Goal: Information Seeking & Learning: Learn about a topic

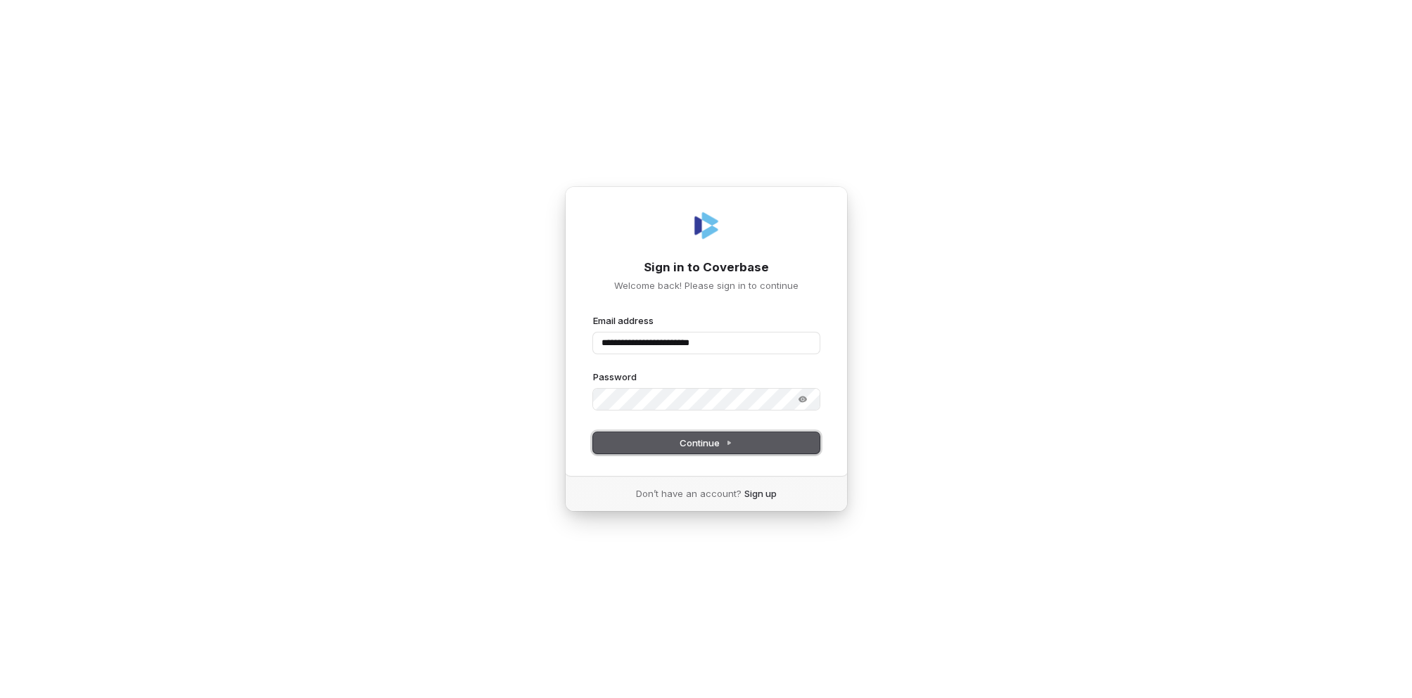
click at [661, 444] on button "Continue" at bounding box center [706, 443] width 226 height 21
type input "**********"
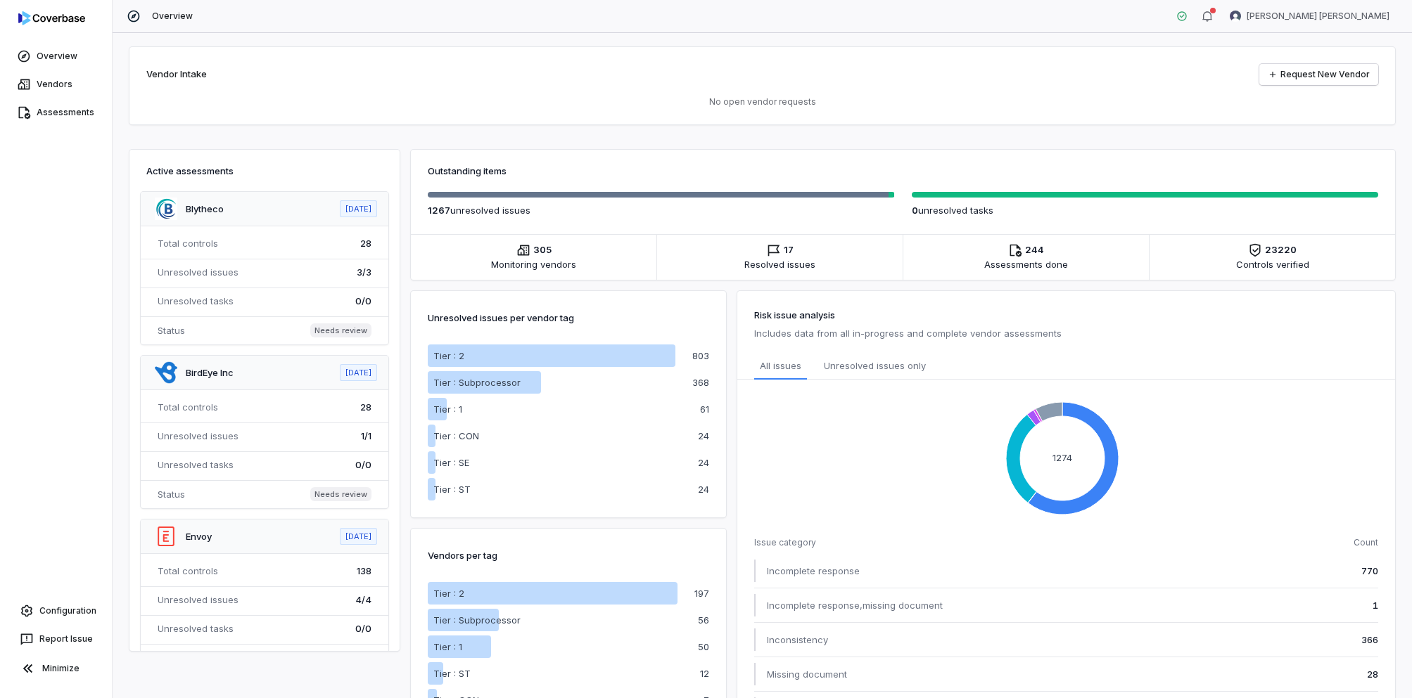
click at [522, 385] on div "Tier : Subprocessor" at bounding box center [482, 383] width 98 height 14
click at [698, 384] on p "368" at bounding box center [700, 382] width 17 height 9
click at [483, 353] on div "Tier : 2" at bounding box center [552, 356] width 248 height 23
click at [46, 89] on link "Vendors" at bounding box center [56, 84] width 106 height 25
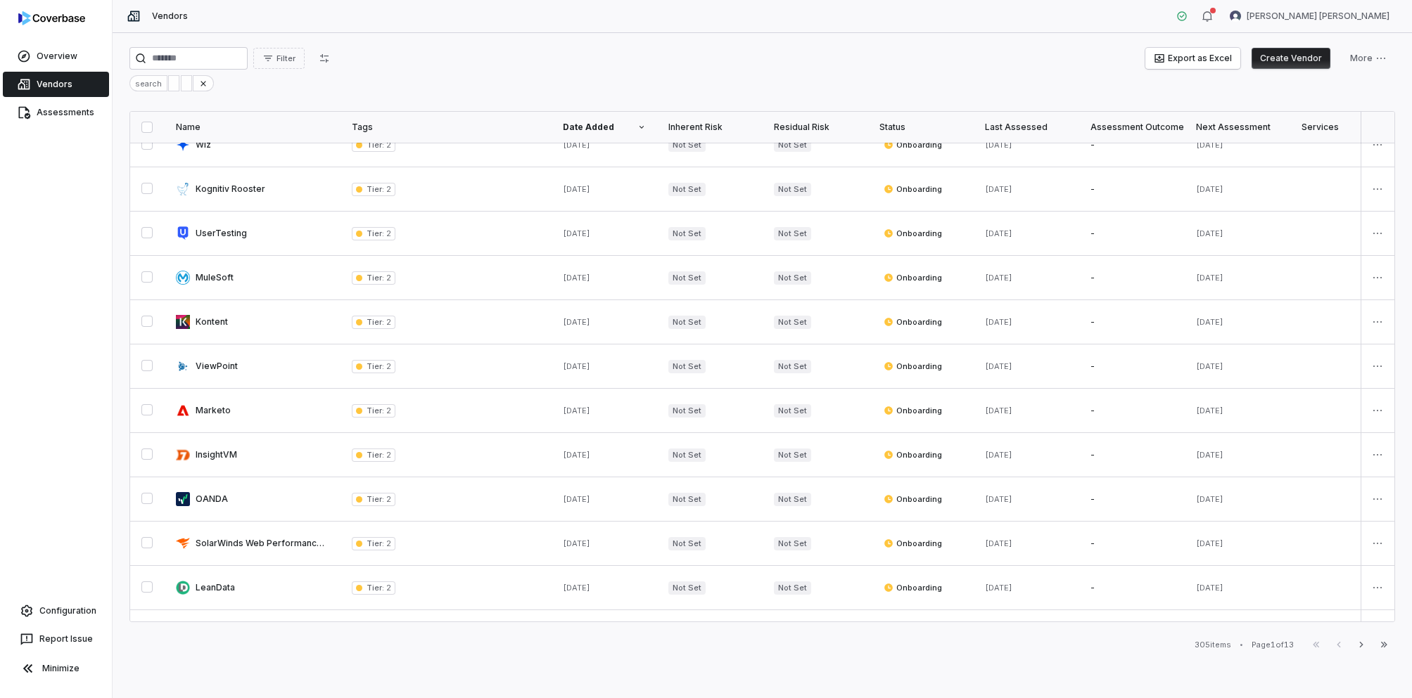
scroll to position [636, 0]
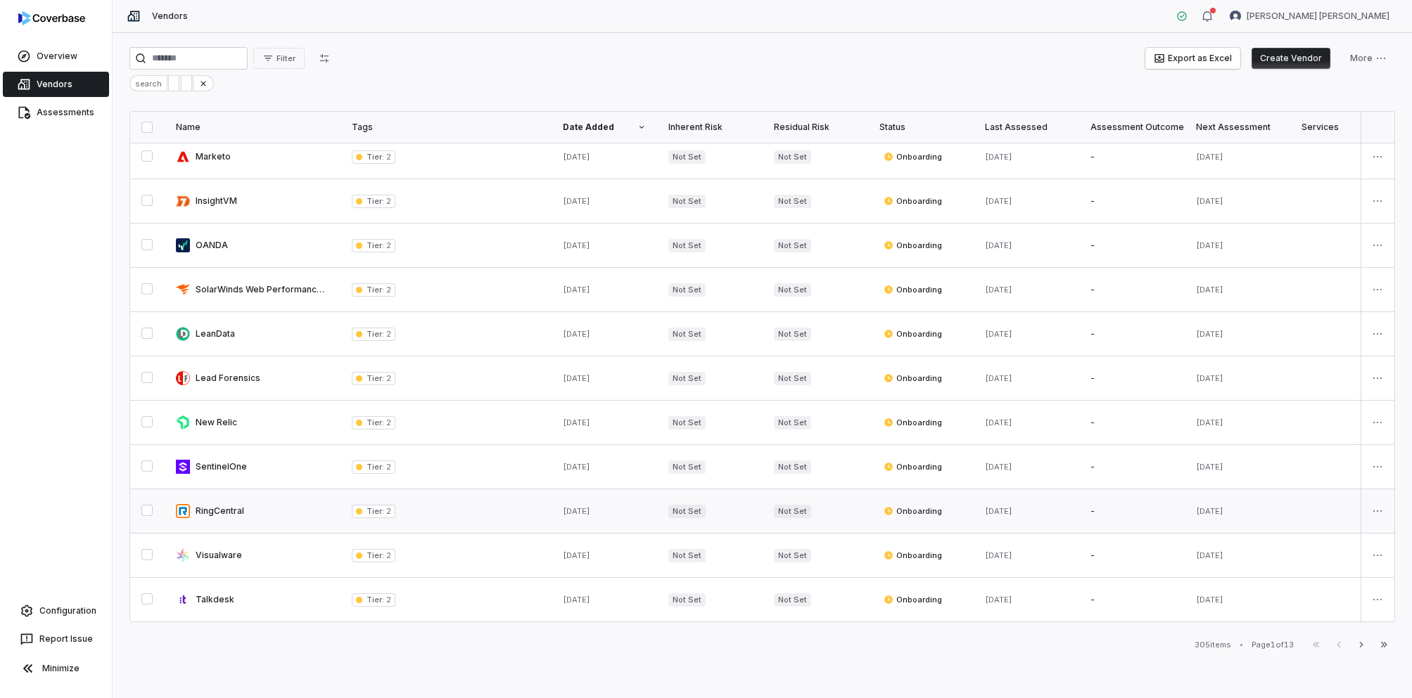
click at [472, 505] on div "Tier : 2" at bounding box center [446, 511] width 188 height 13
click at [143, 505] on button "button" at bounding box center [146, 510] width 11 height 11
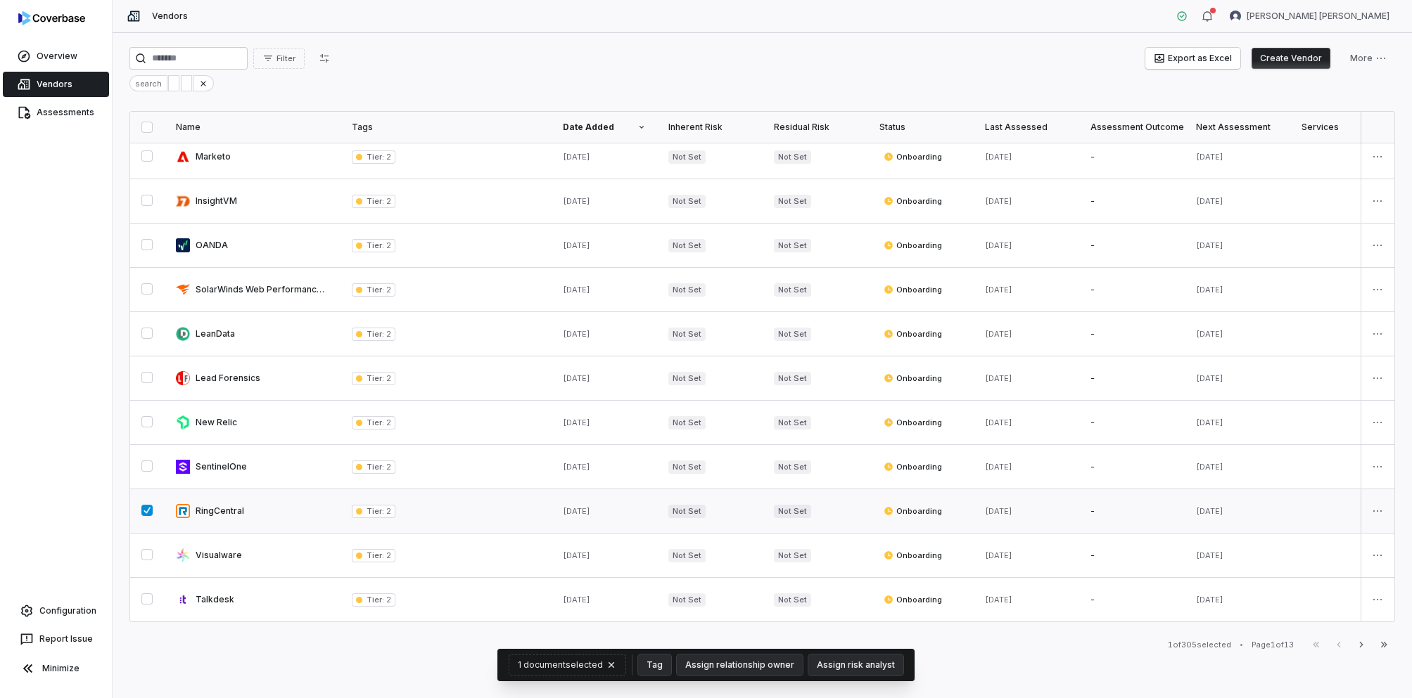
click at [143, 505] on button "button" at bounding box center [146, 510] width 11 height 11
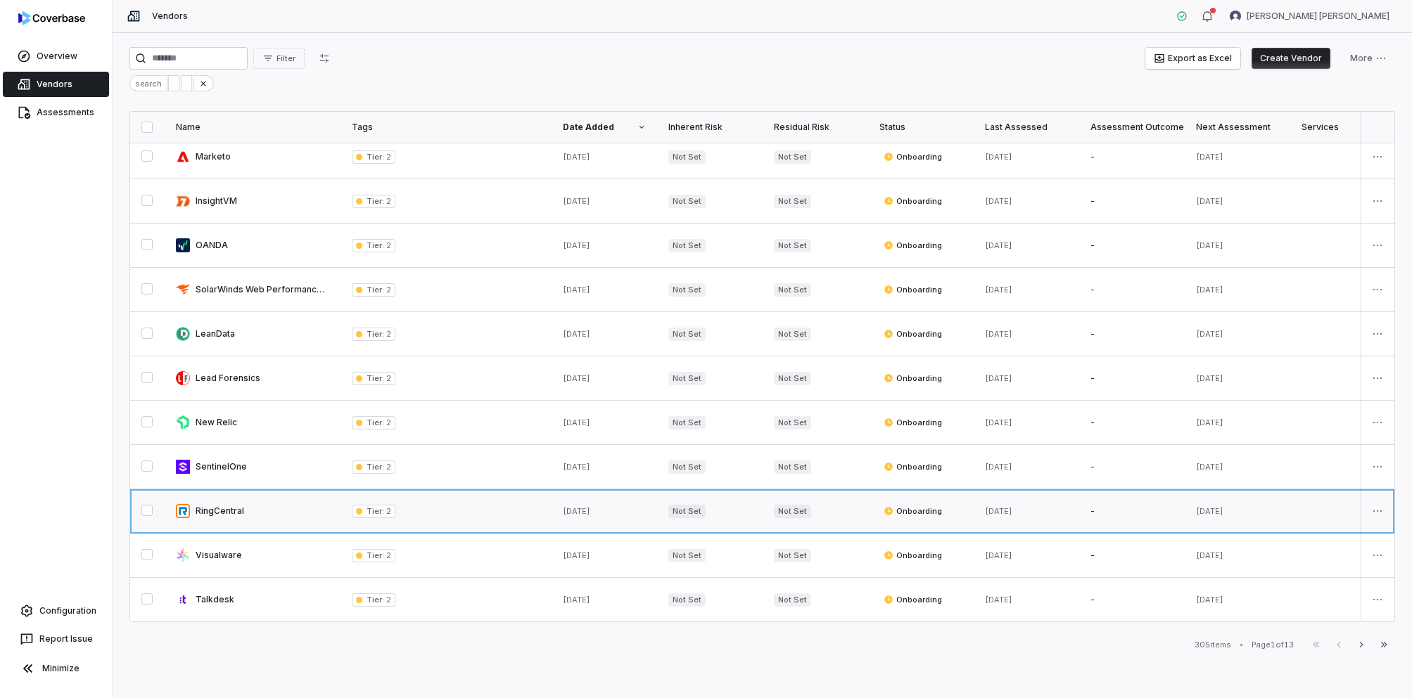
click at [201, 500] on link at bounding box center [253, 512] width 176 height 44
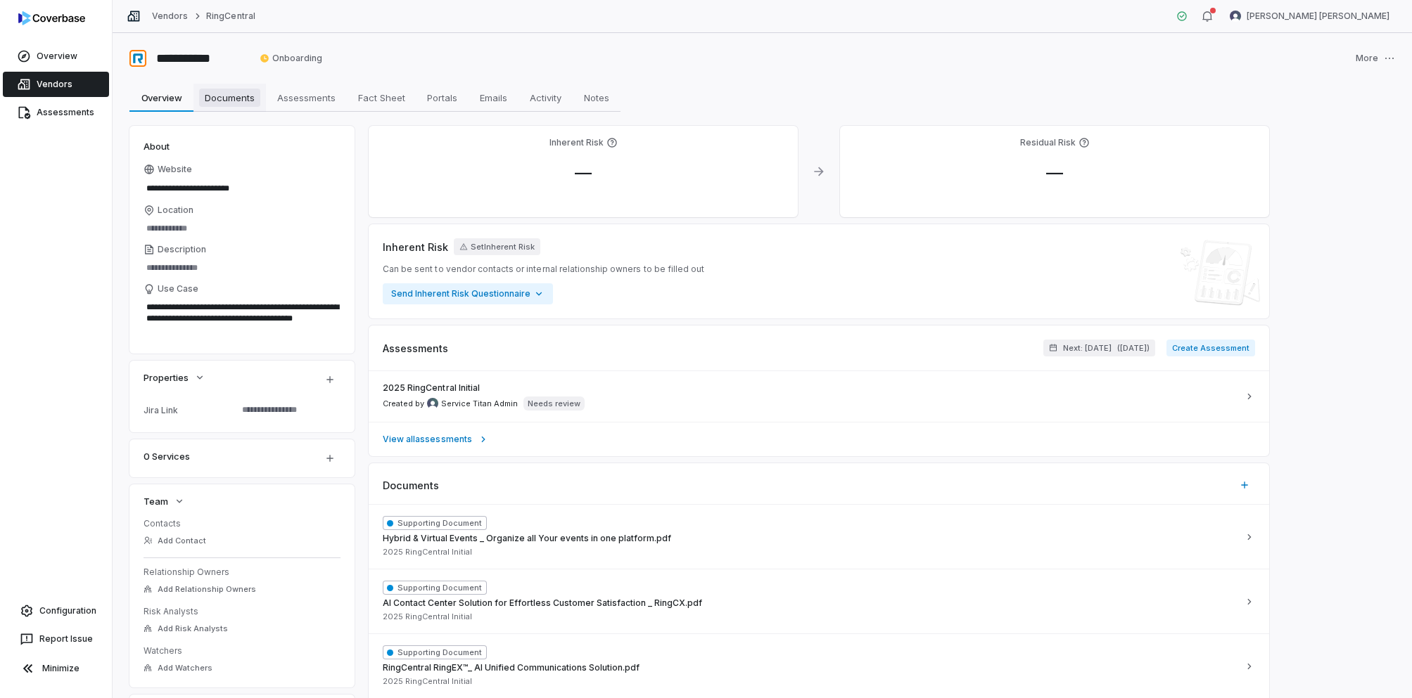
click at [222, 99] on span "Documents" at bounding box center [229, 98] width 61 height 18
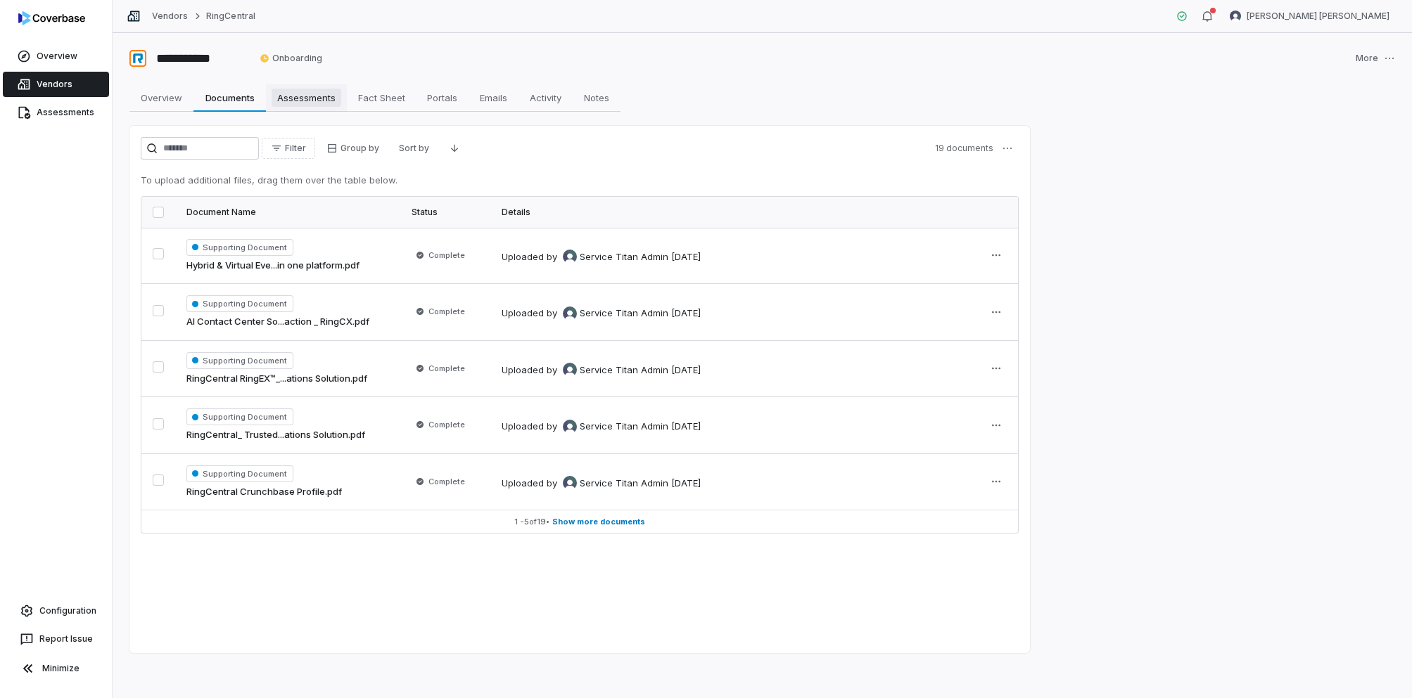
click at [307, 101] on span "Assessments" at bounding box center [306, 98] width 70 height 18
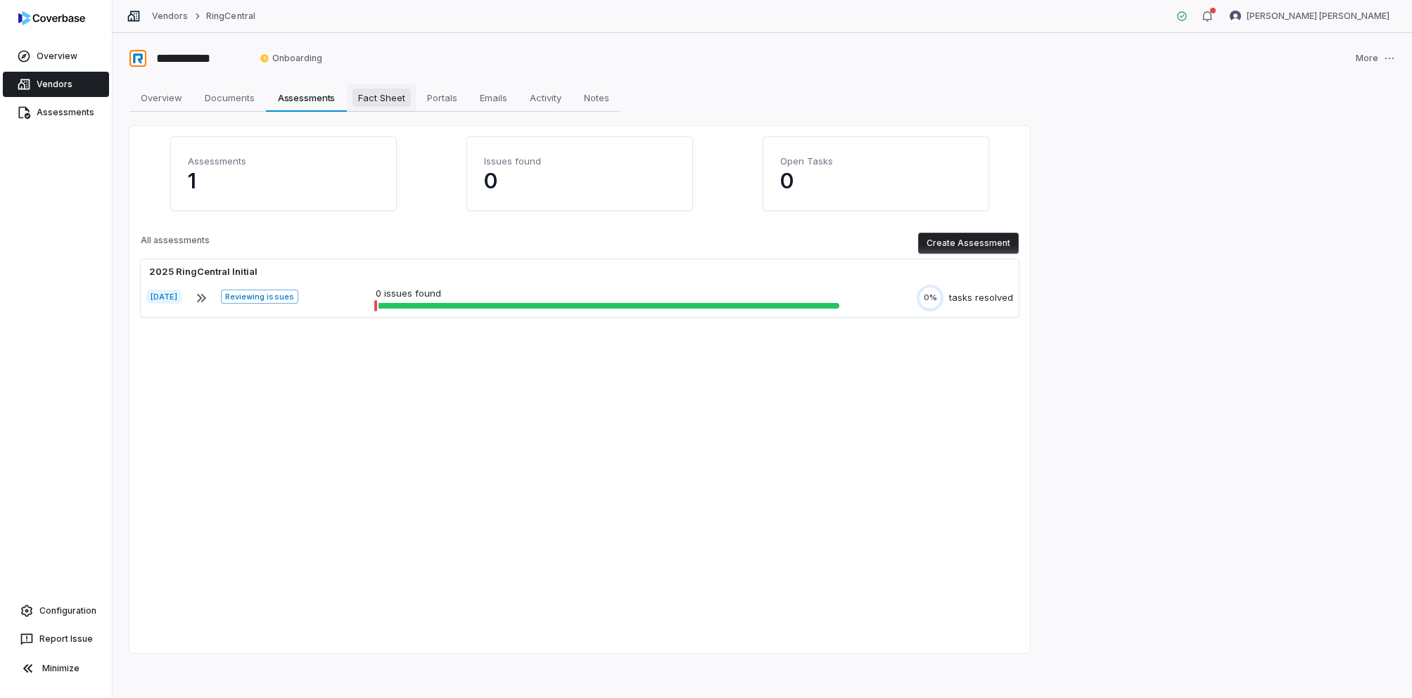
click at [380, 96] on span "Fact Sheet" at bounding box center [381, 98] width 58 height 18
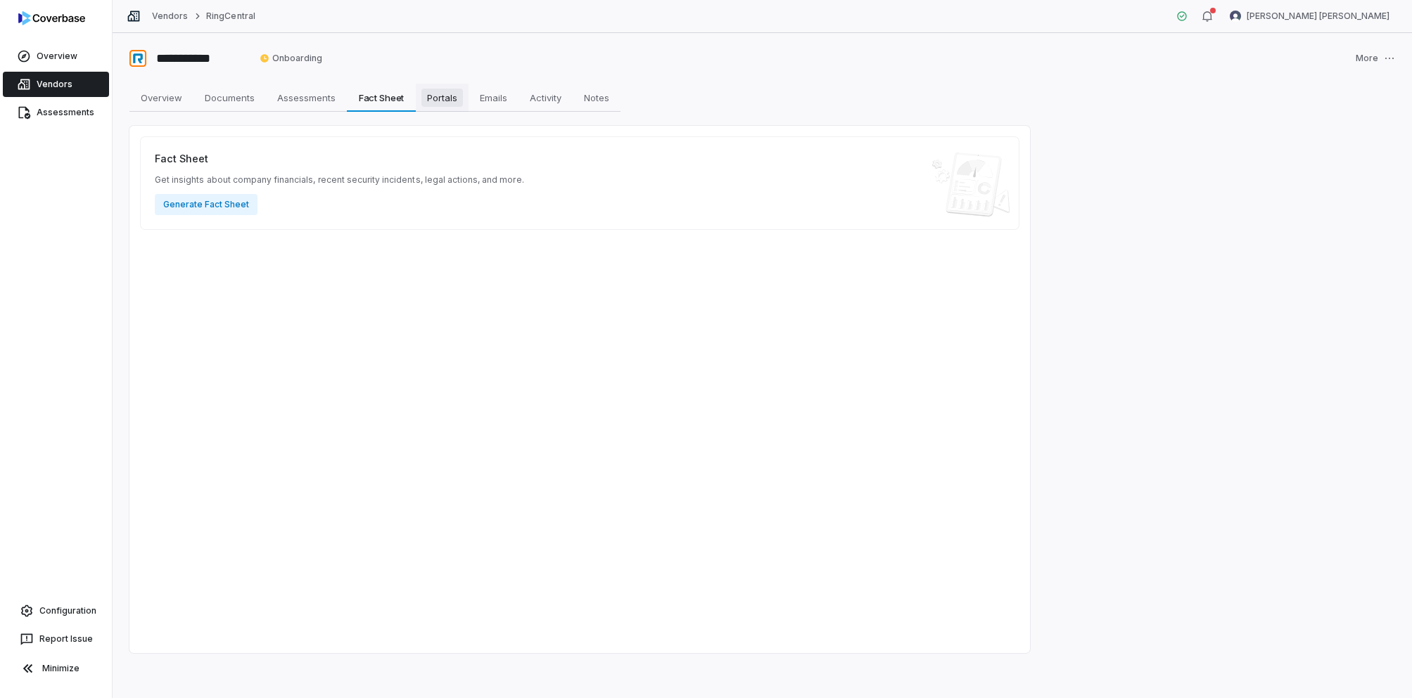
click at [459, 94] on span "Portals" at bounding box center [441, 98] width 41 height 18
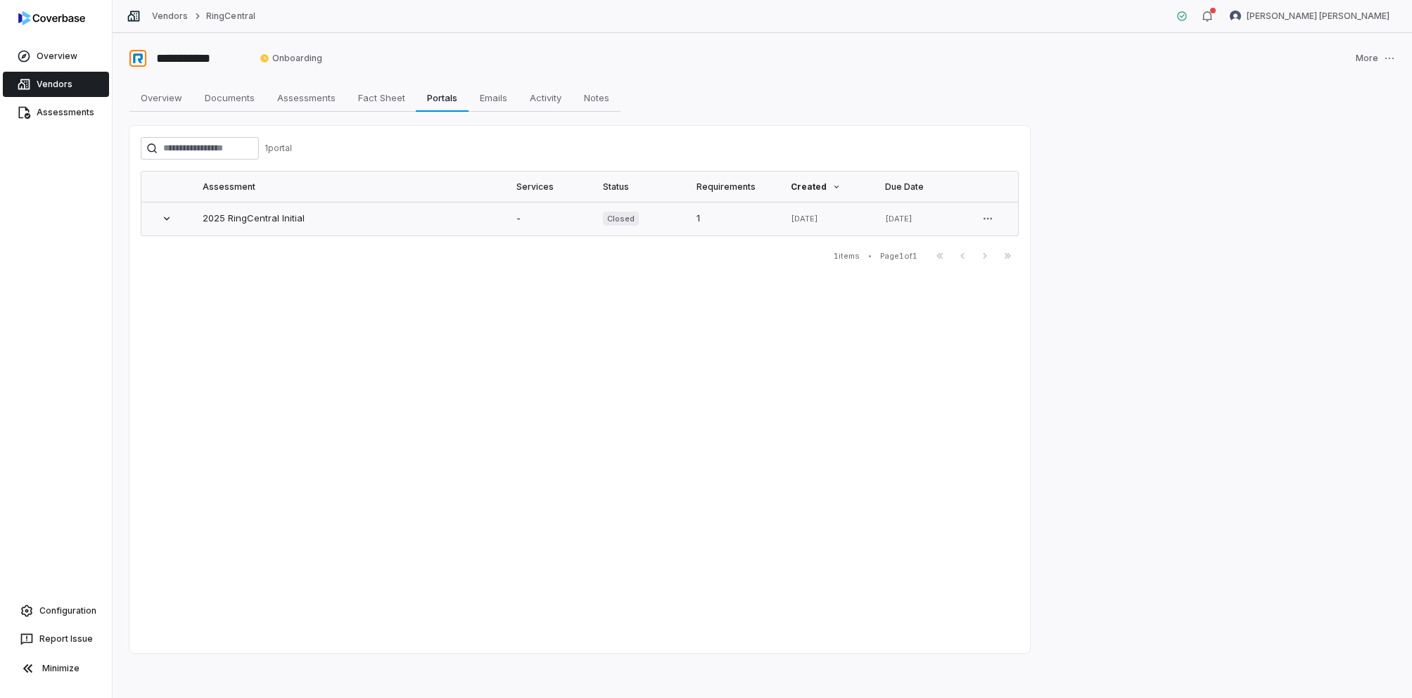
click at [172, 211] on td at bounding box center [166, 219] width 50 height 34
click at [167, 217] on icon at bounding box center [166, 218] width 11 height 11
click at [495, 100] on span "Emails" at bounding box center [493, 98] width 39 height 18
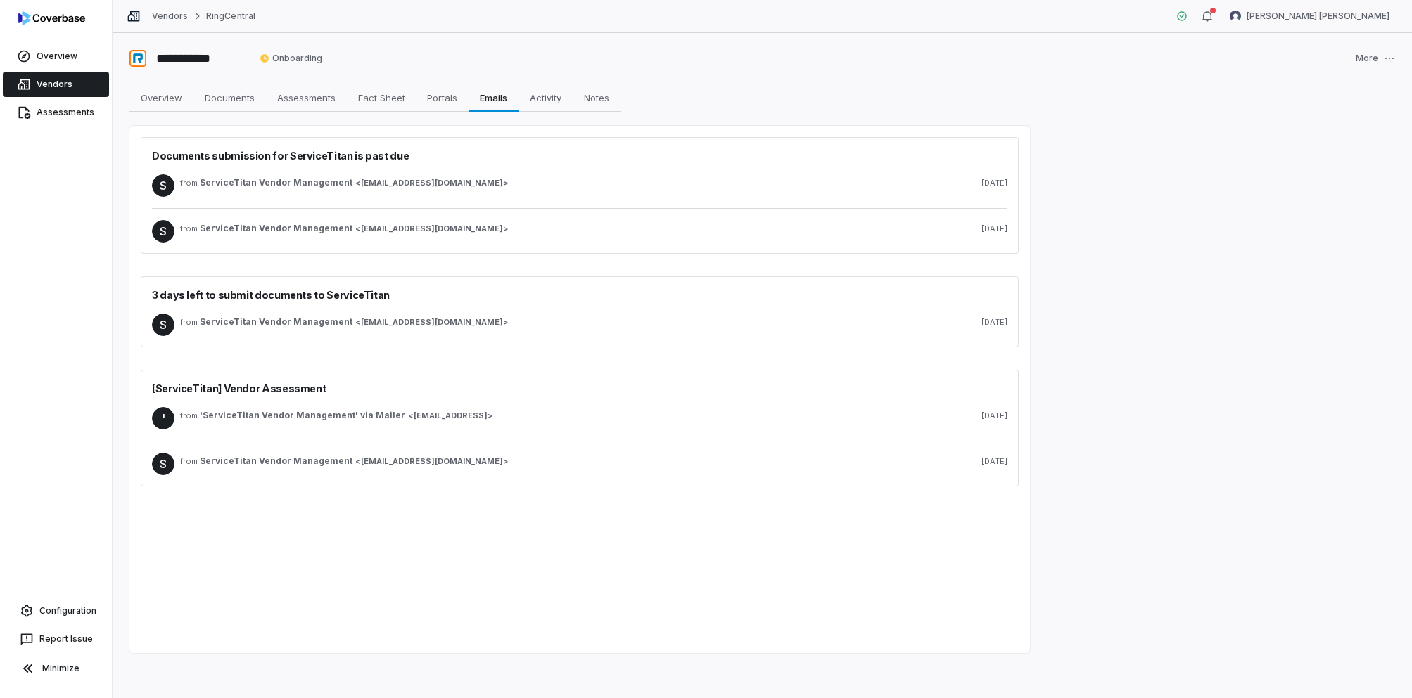
click at [428, 184] on span "[EMAIL_ADDRESS][DOMAIN_NAME]" at bounding box center [432, 183] width 142 height 11
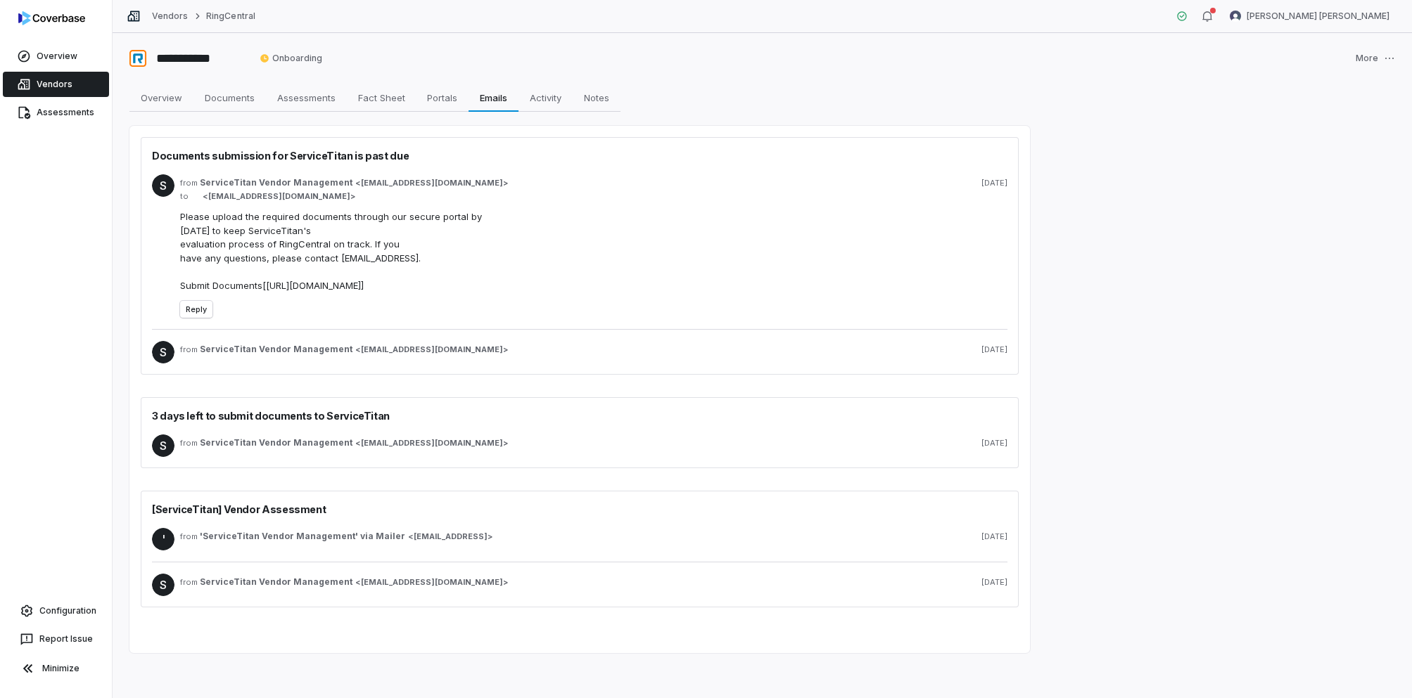
click at [260, 355] on div "from ServiceTitan Vendor Management < [EMAIL_ADDRESS][DOMAIN_NAME] > [DATE]" at bounding box center [593, 352] width 827 height 23
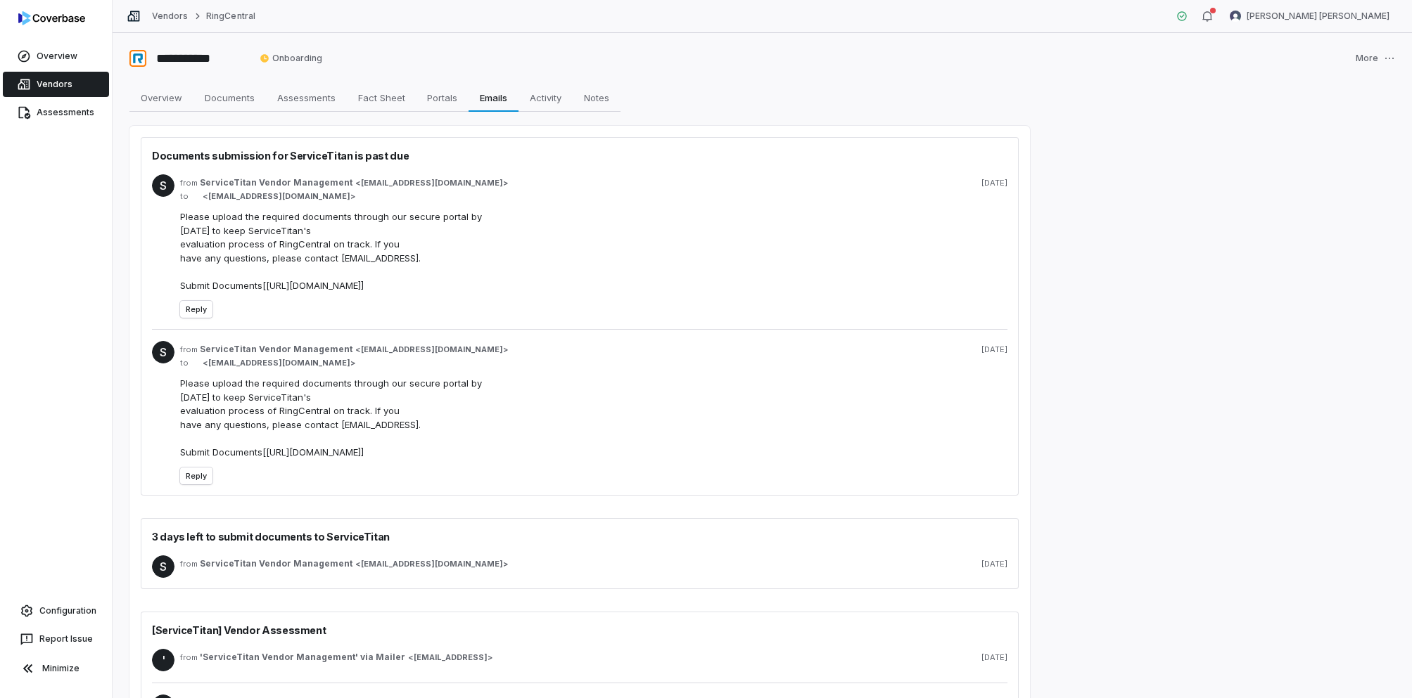
click at [267, 563] on span "ServiceTitan Vendor Management" at bounding box center [276, 563] width 153 height 11
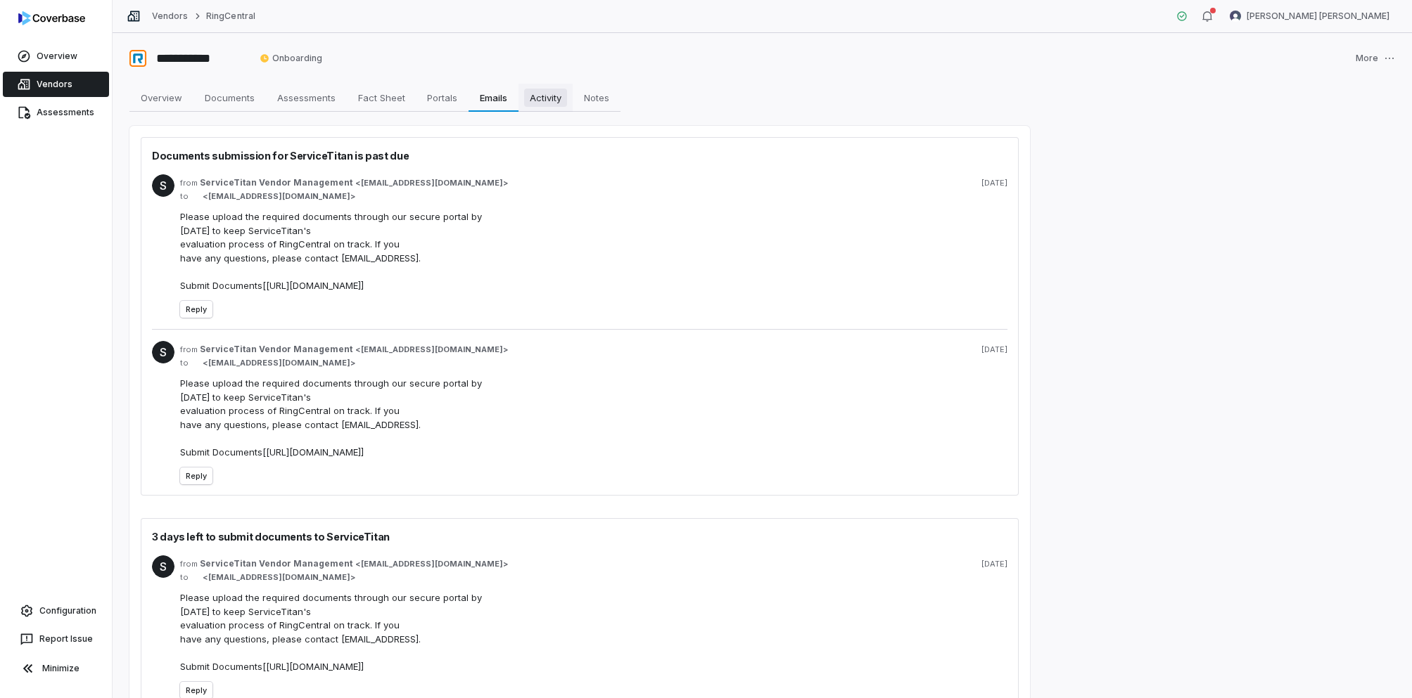
click at [550, 94] on span "Activity" at bounding box center [545, 98] width 43 height 18
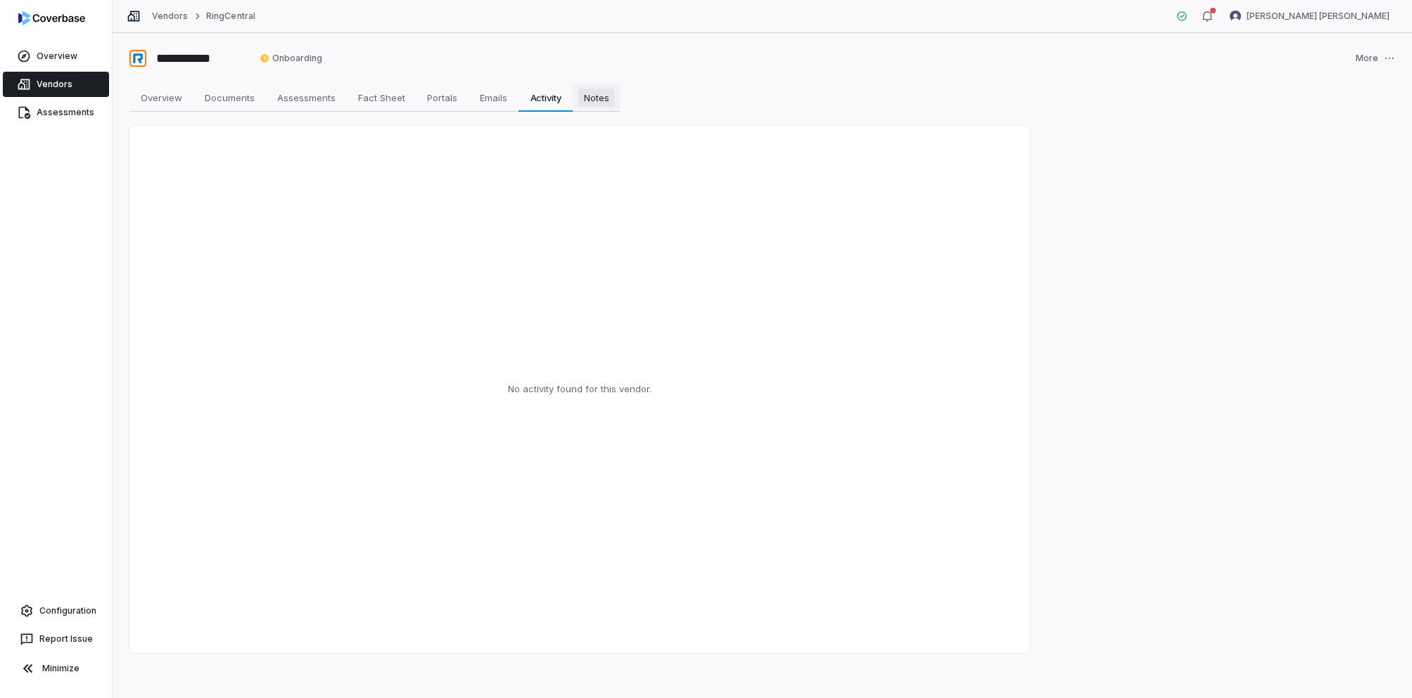
click at [615, 96] on span "Notes" at bounding box center [596, 98] width 37 height 18
click at [46, 18] on img at bounding box center [51, 18] width 67 height 14
click at [41, 12] on img at bounding box center [51, 18] width 67 height 14
click at [213, 15] on link "RingCentral" at bounding box center [230, 16] width 49 height 11
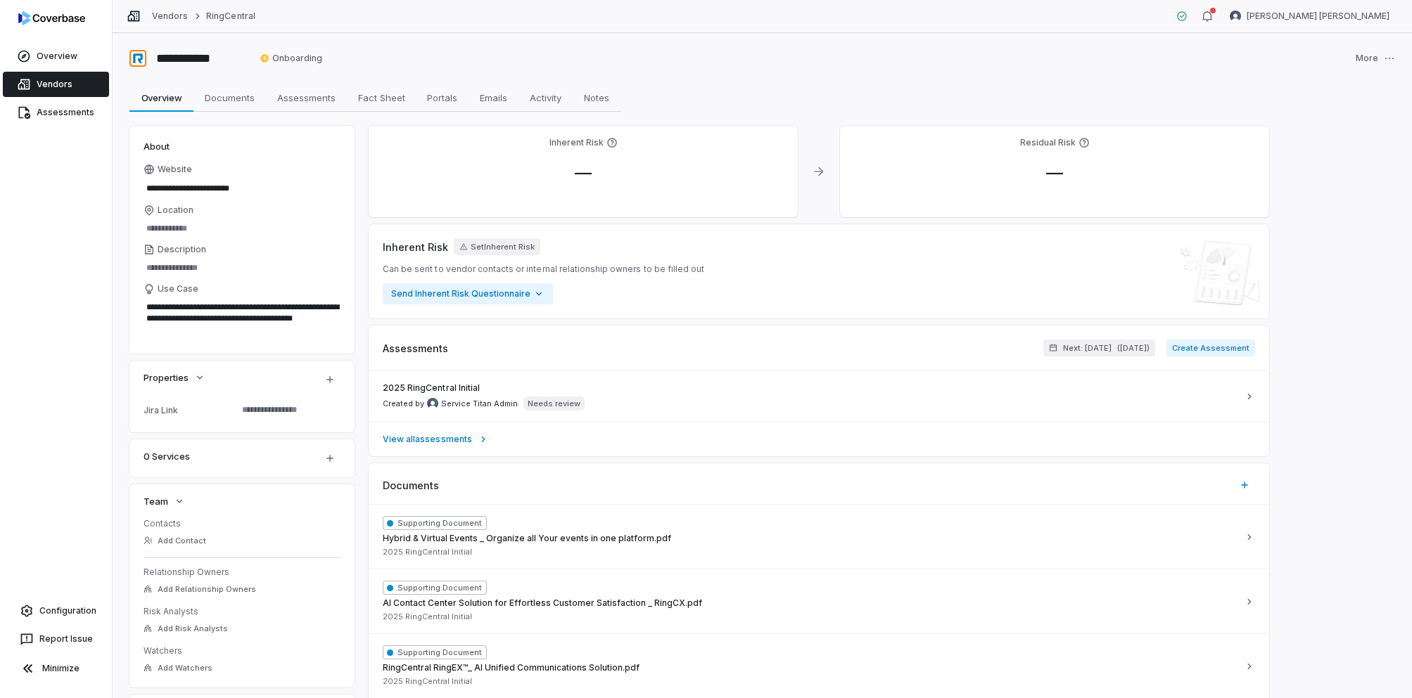
type textarea "*"
